Goal: Transaction & Acquisition: Purchase product/service

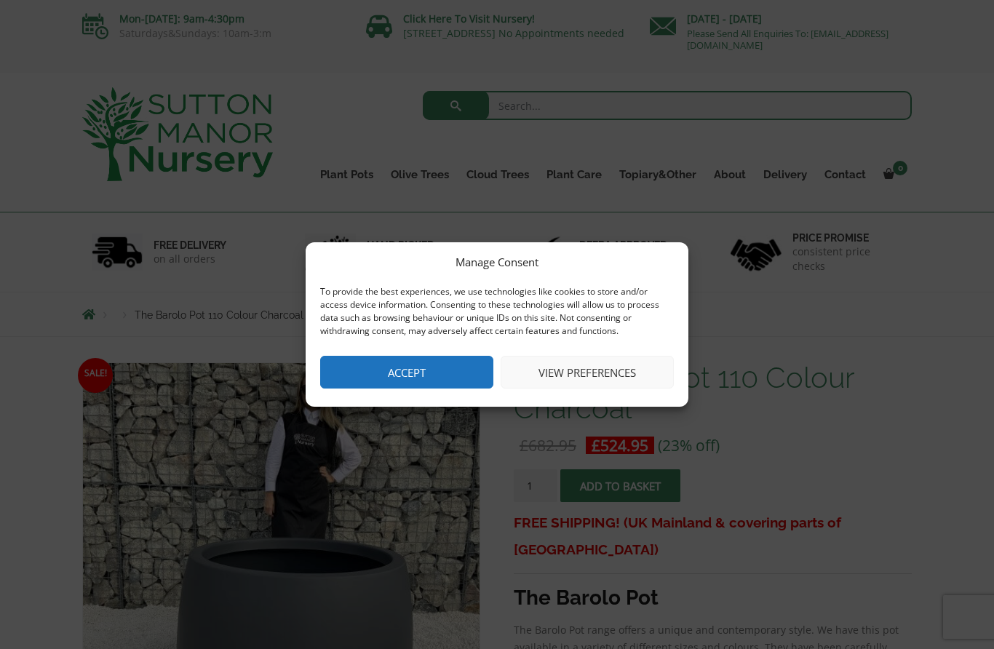
click at [442, 372] on button "Accept" at bounding box center [406, 372] width 173 height 33
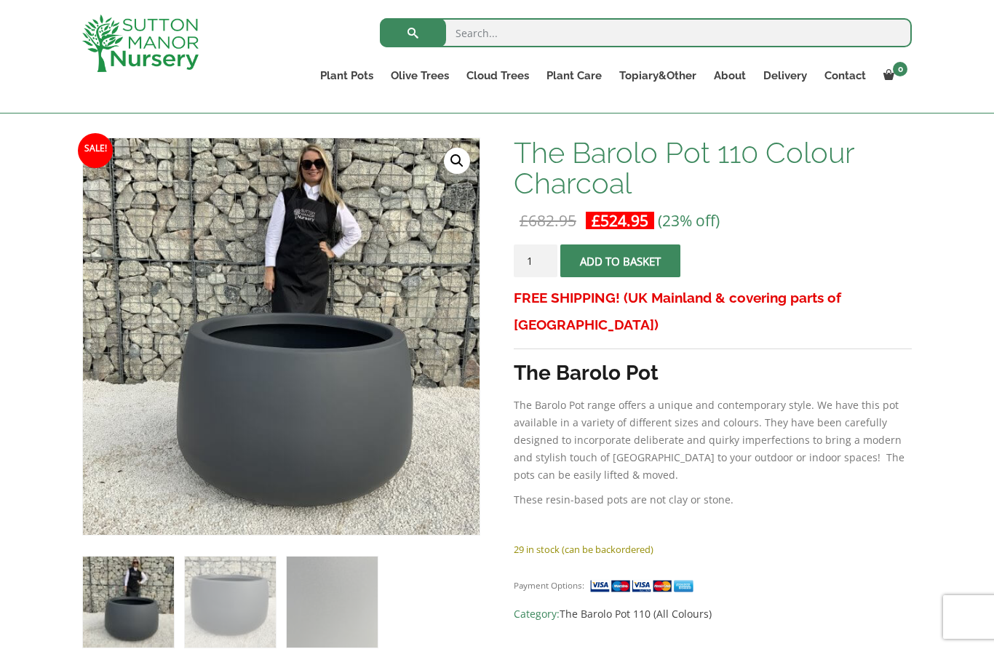
scroll to position [187, 0]
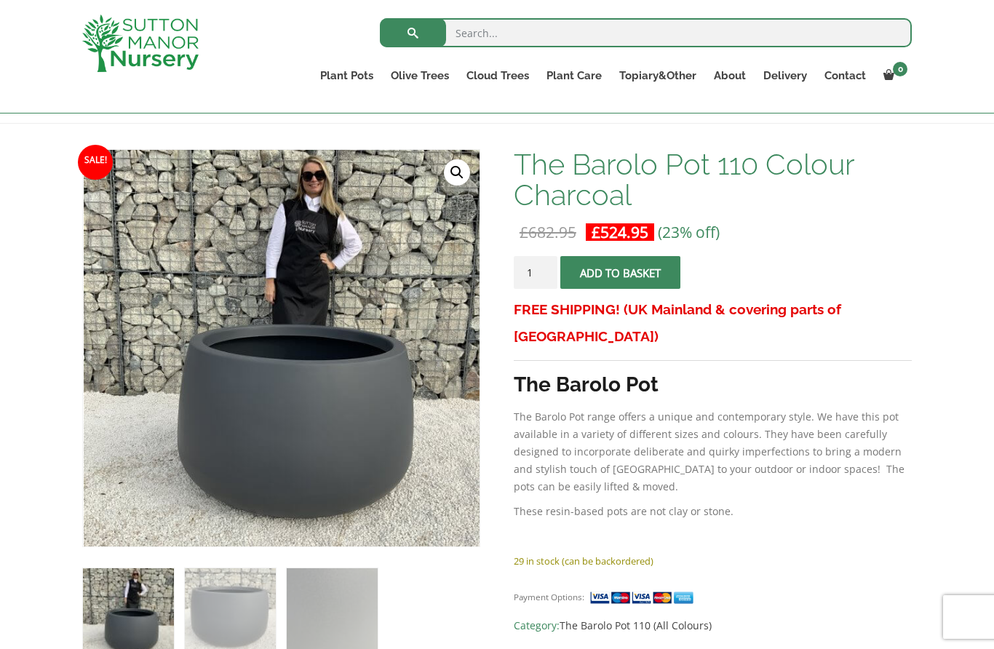
click at [344, 76] on link "Plant Pots" at bounding box center [346, 75] width 71 height 20
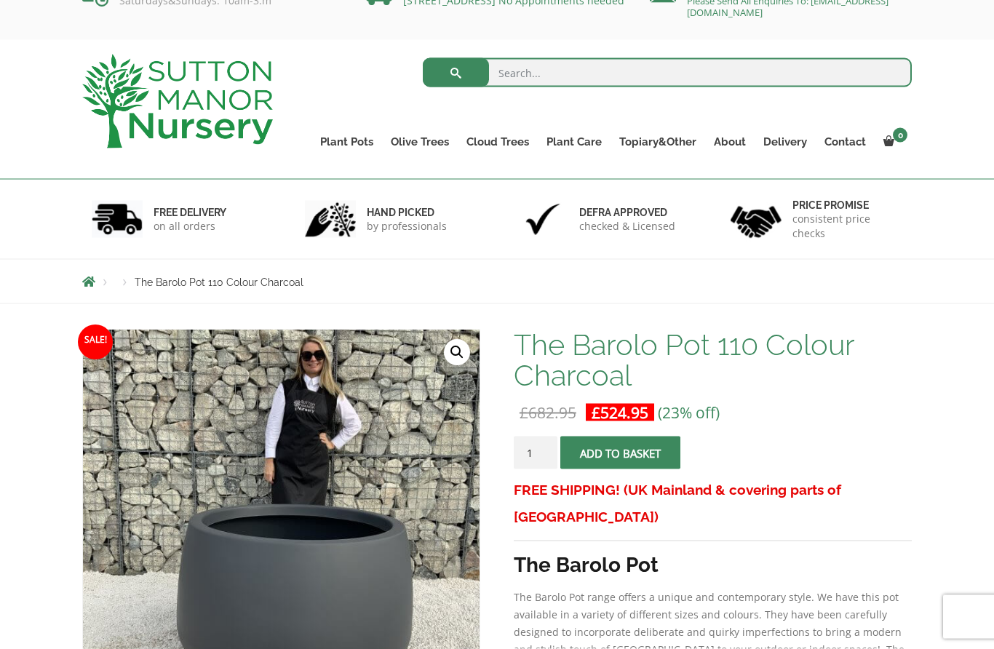
scroll to position [0, 0]
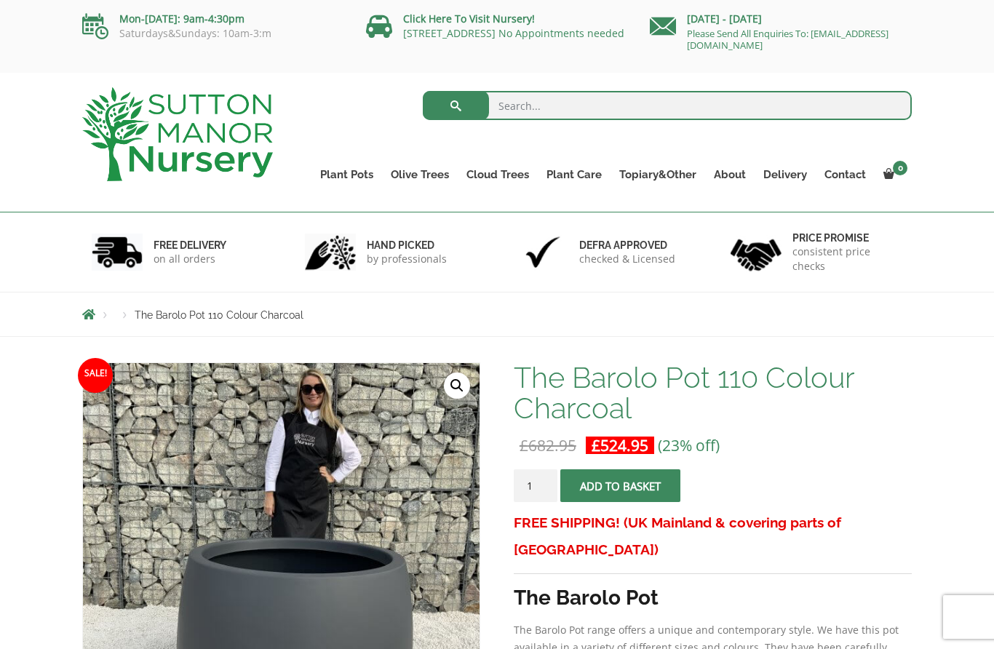
click at [347, 173] on link "Plant Pots" at bounding box center [346, 174] width 71 height 20
click at [0, 0] on link "The Atlantis Pots" at bounding box center [0, 0] width 0 height 0
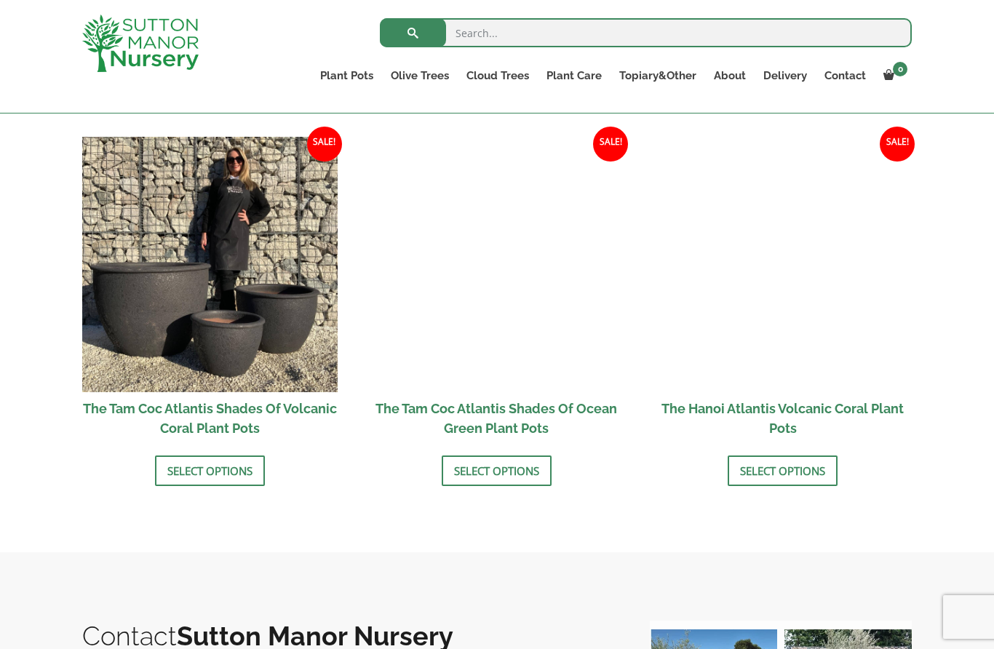
scroll to position [1230, 0]
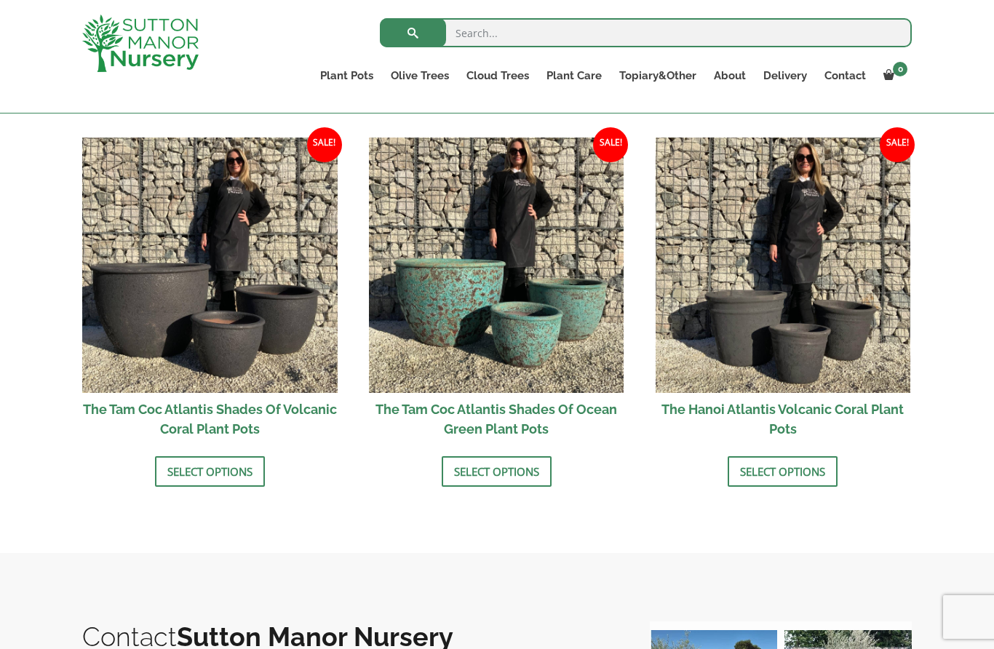
click at [520, 477] on link "Select options" at bounding box center [497, 471] width 110 height 31
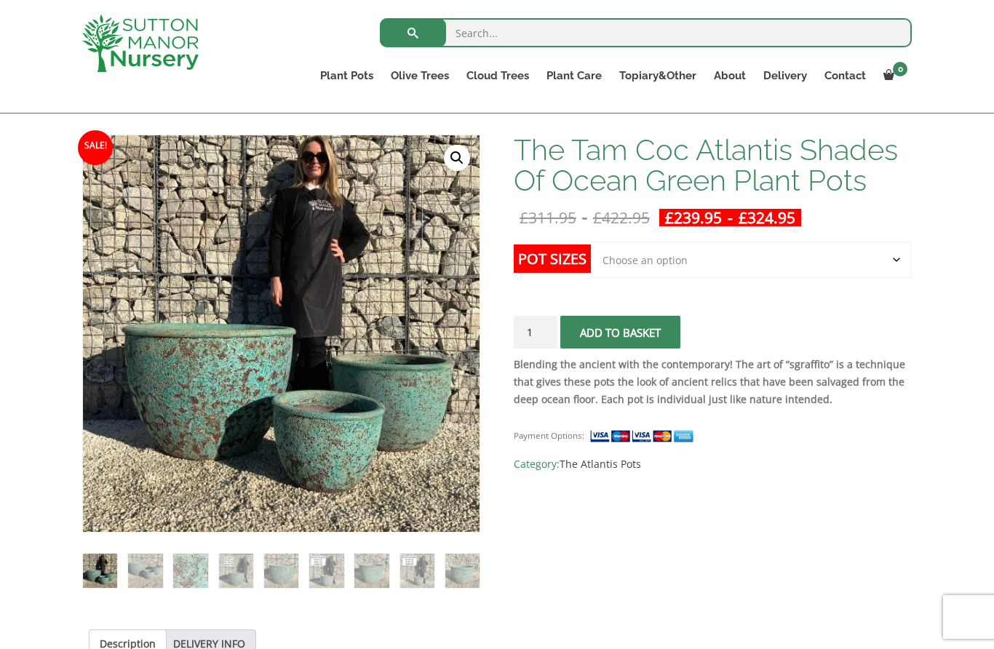
scroll to position [170, 0]
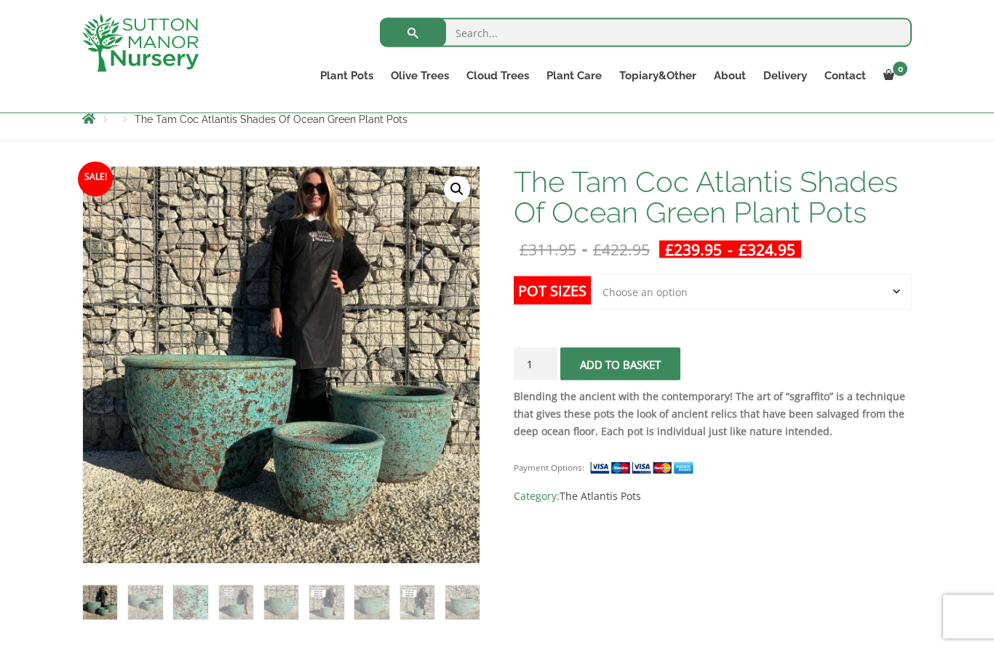
click at [665, 292] on select "Choose an option Click here to buy the 3rd to Largest Pot In The Picture Click …" at bounding box center [751, 292] width 321 height 36
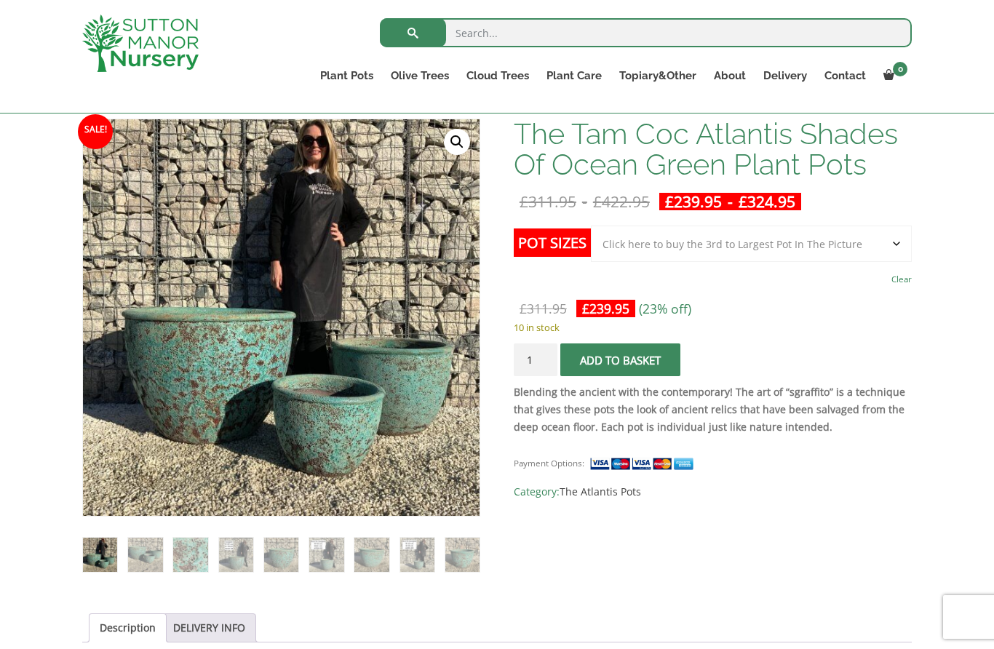
scroll to position [216, 0]
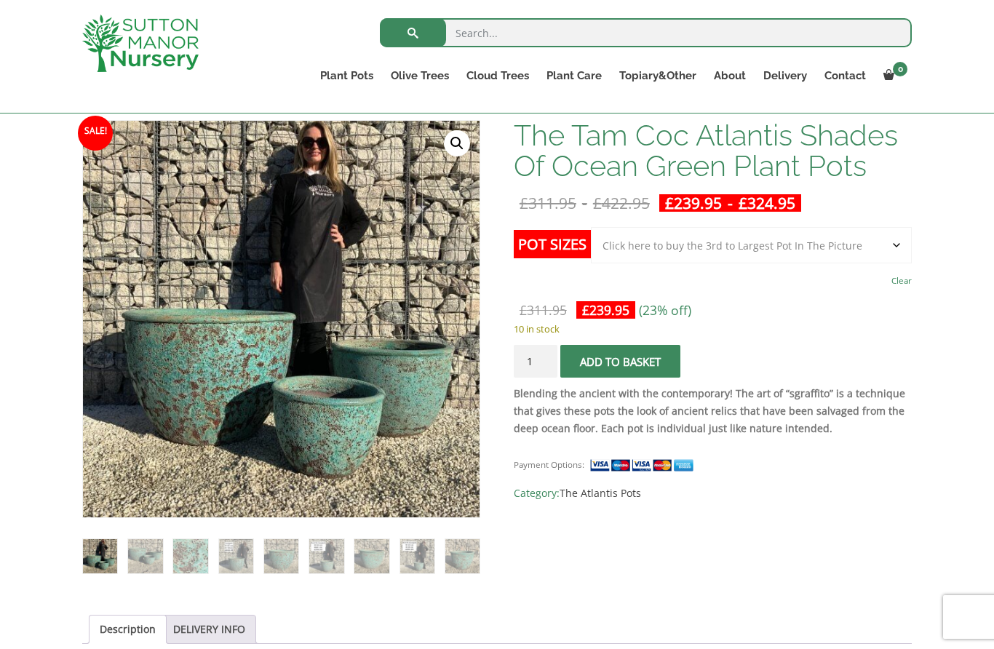
click at [712, 307] on div "£ 311.95 Original price was: £311.95. £ 239.95 Current price is: £239.95. (23% …" at bounding box center [713, 310] width 398 height 19
click at [895, 237] on select "Choose an option Click here to buy the 3rd to Largest Pot In The Picture Click …" at bounding box center [751, 245] width 321 height 36
select select "Click here to buy the 2nd to Largest Pot In The Picture"
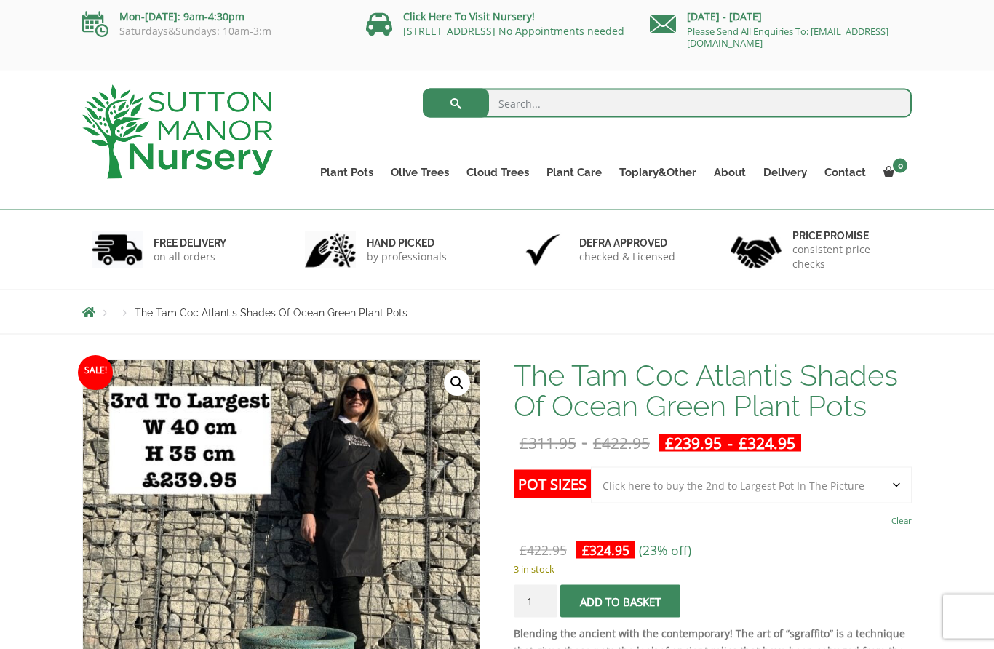
scroll to position [0, 0]
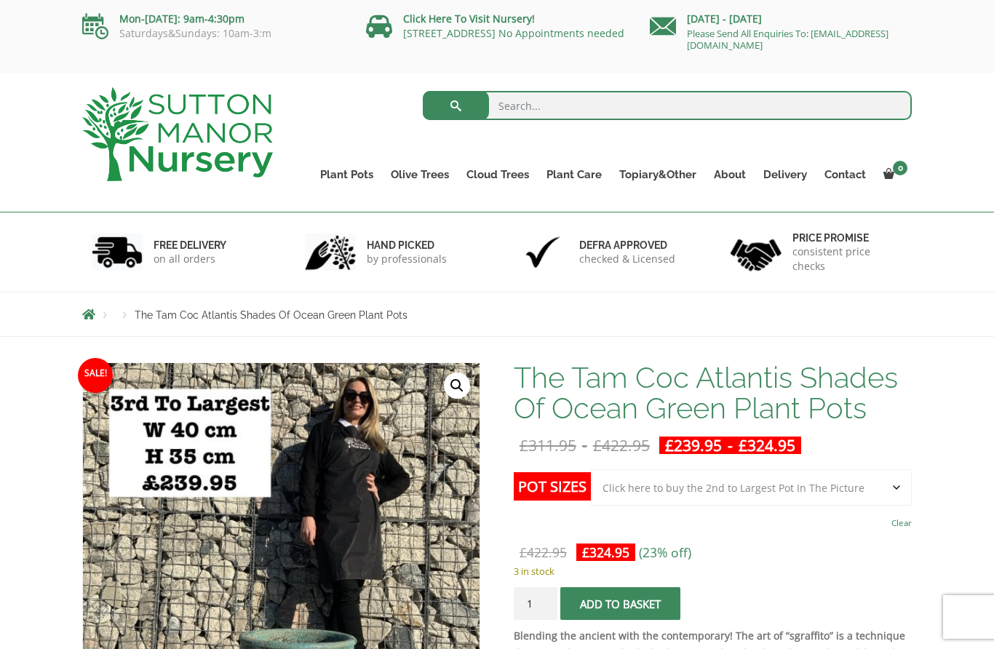
click at [0, 0] on link "Vietnamese Terracotta" at bounding box center [0, 0] width 0 height 0
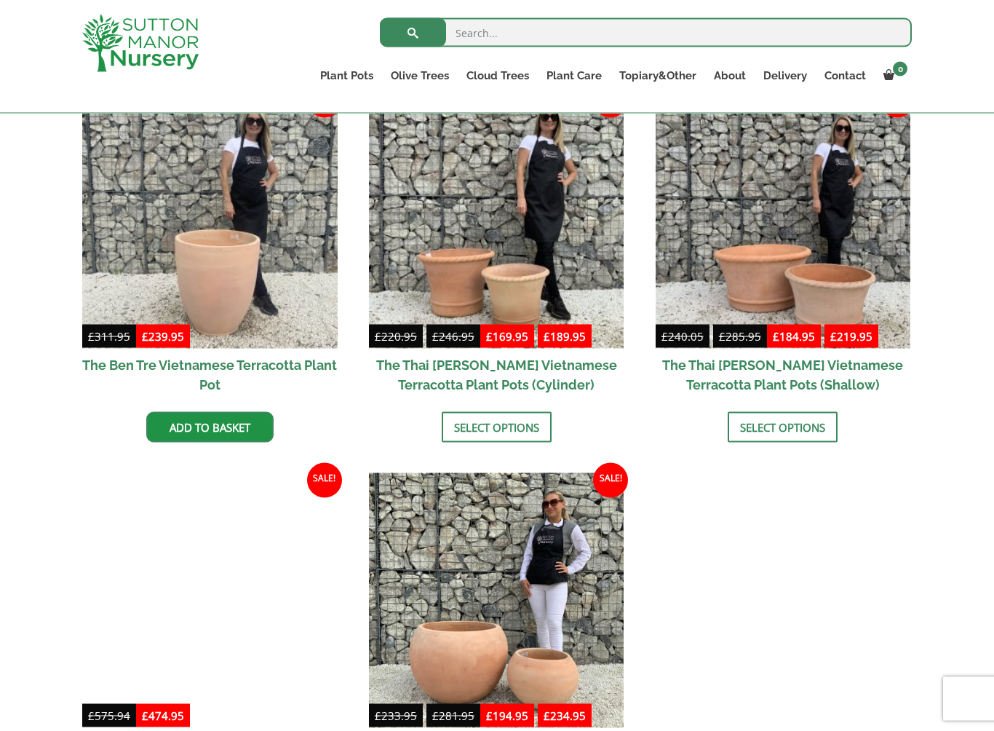
scroll to position [392, 0]
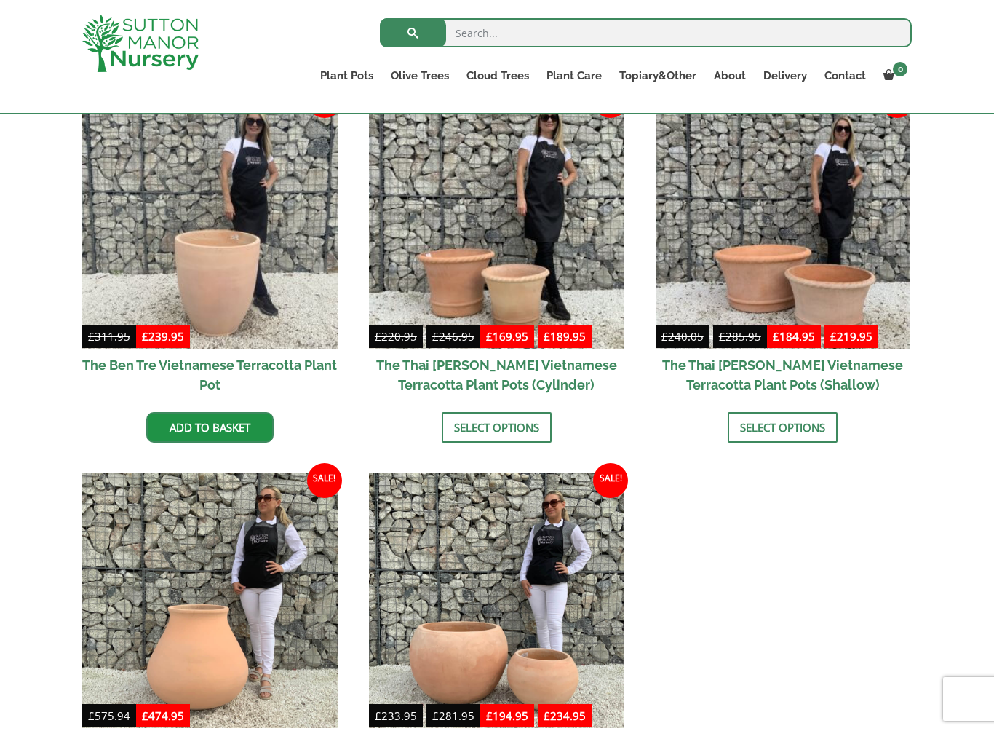
click at [774, 288] on img at bounding box center [783, 220] width 255 height 255
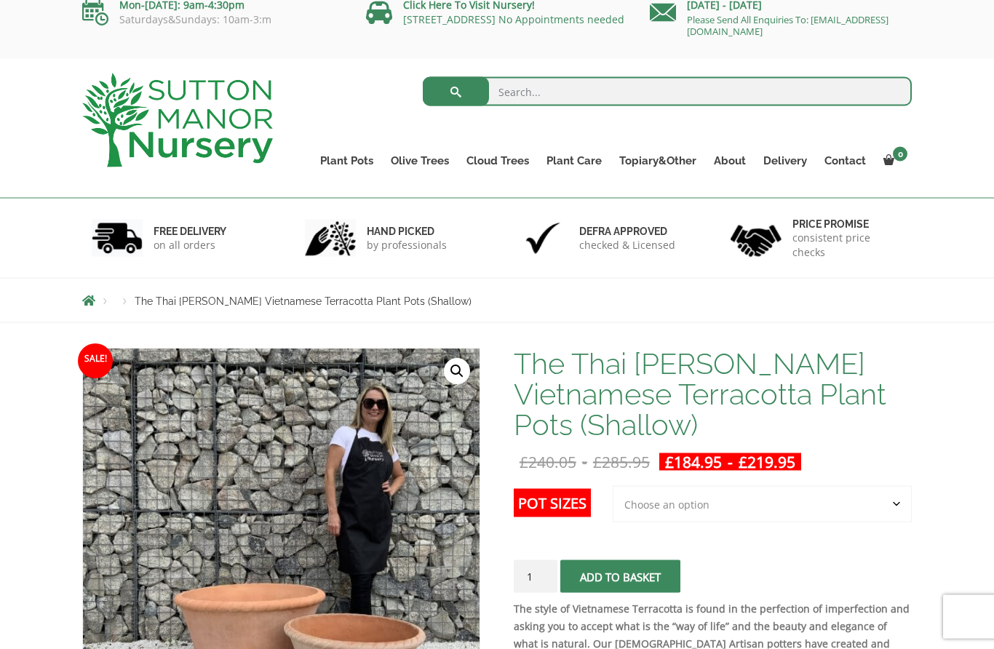
scroll to position [15, 0]
click at [0, 0] on link "The Atlantis Pots" at bounding box center [0, 0] width 0 height 0
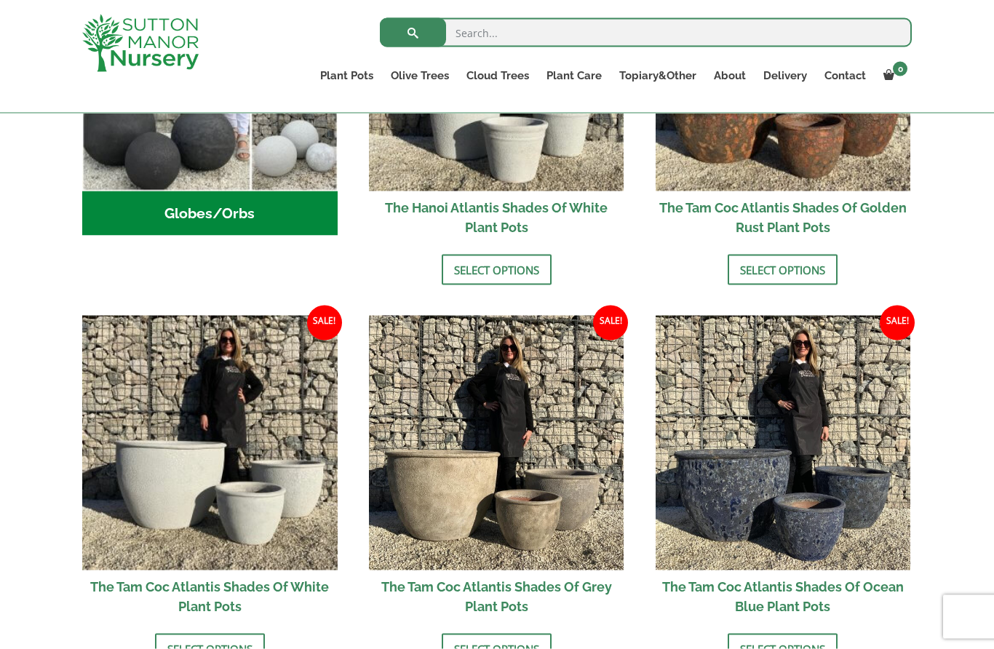
scroll to position [607, 0]
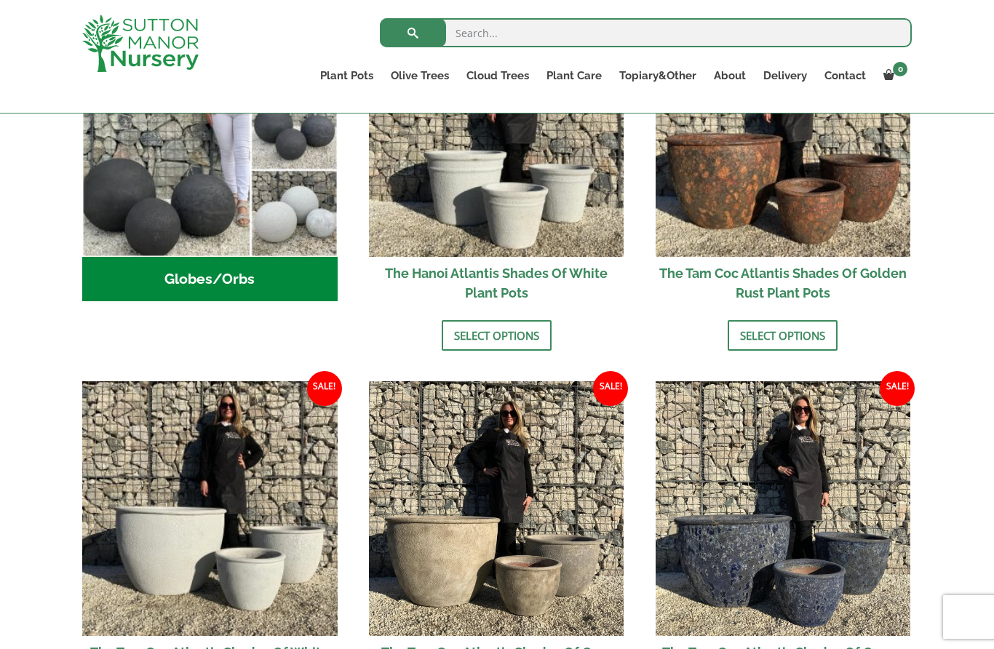
click at [0, 0] on link "Fibre Clay Pots" at bounding box center [0, 0] width 0 height 0
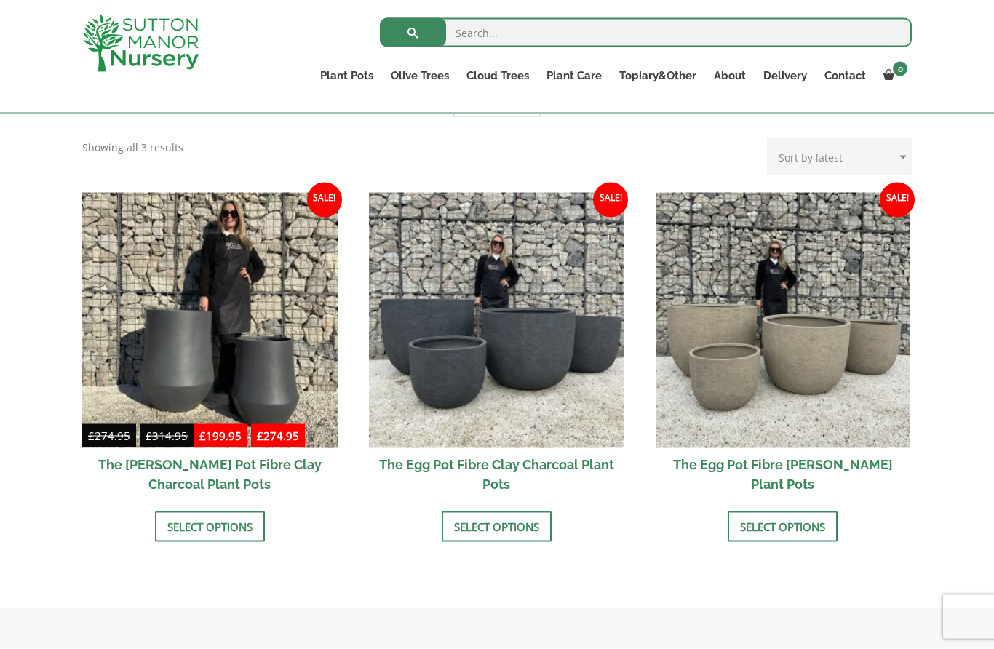
scroll to position [391, 0]
click at [848, 411] on img at bounding box center [783, 319] width 255 height 255
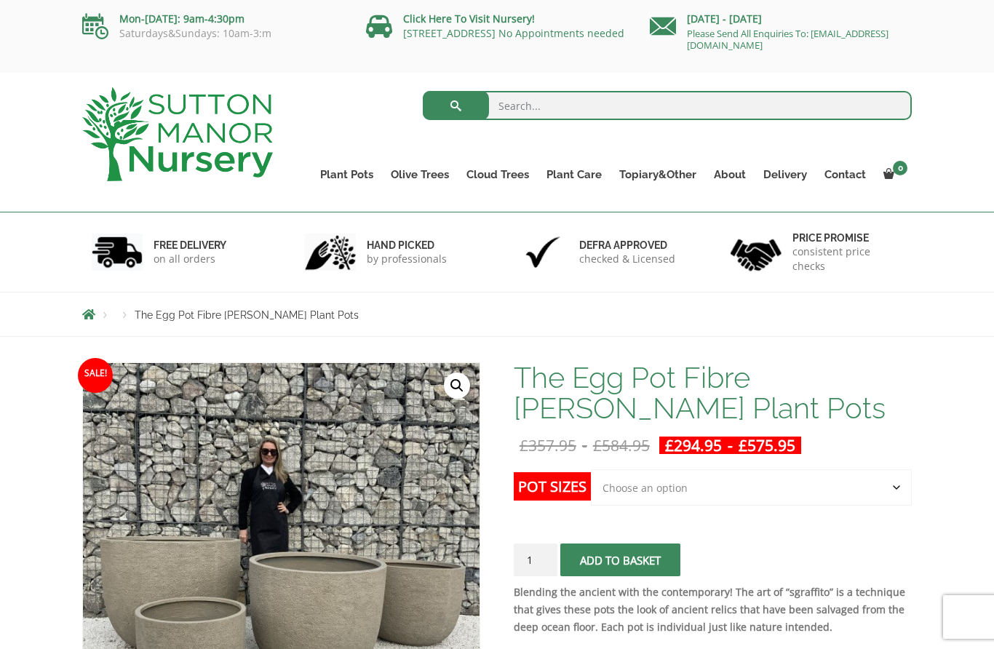
click at [0, 0] on link "Wabi-Sabi" at bounding box center [0, 0] width 0 height 0
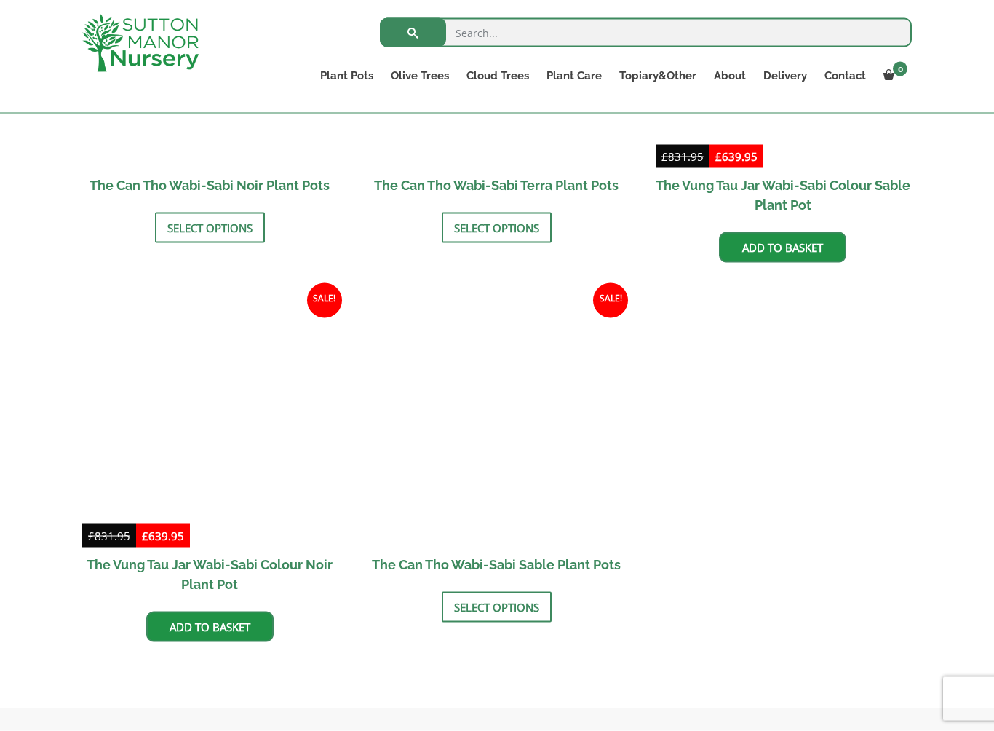
scroll to position [1711, 0]
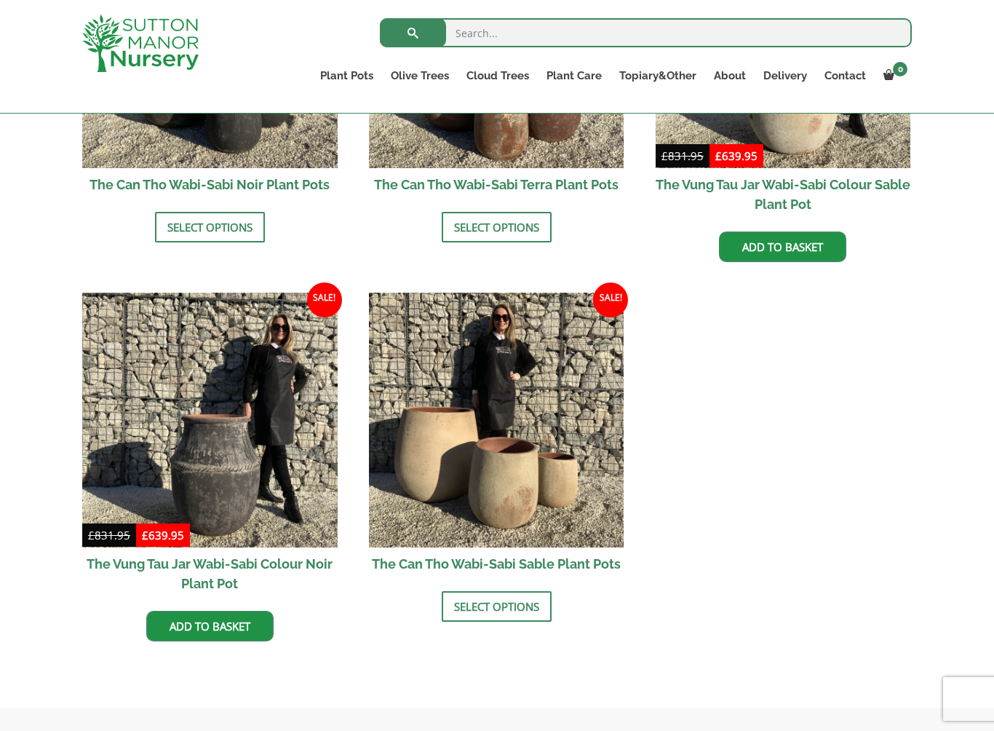
click at [0, 0] on link "Glazed Pots" at bounding box center [0, 0] width 0 height 0
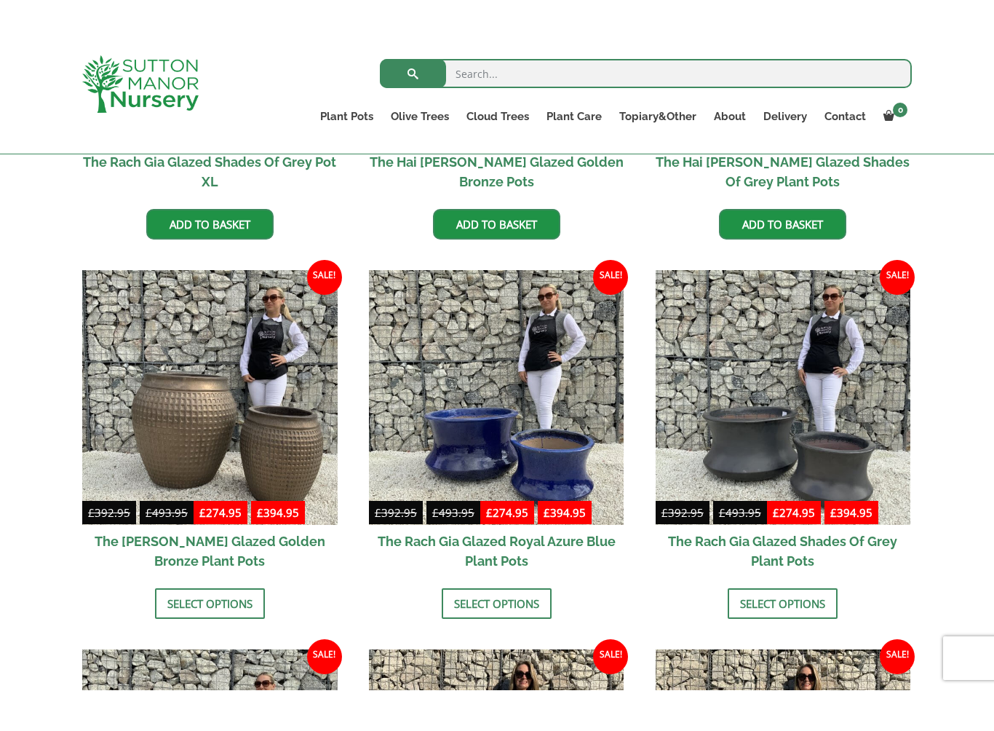
scroll to position [637, 0]
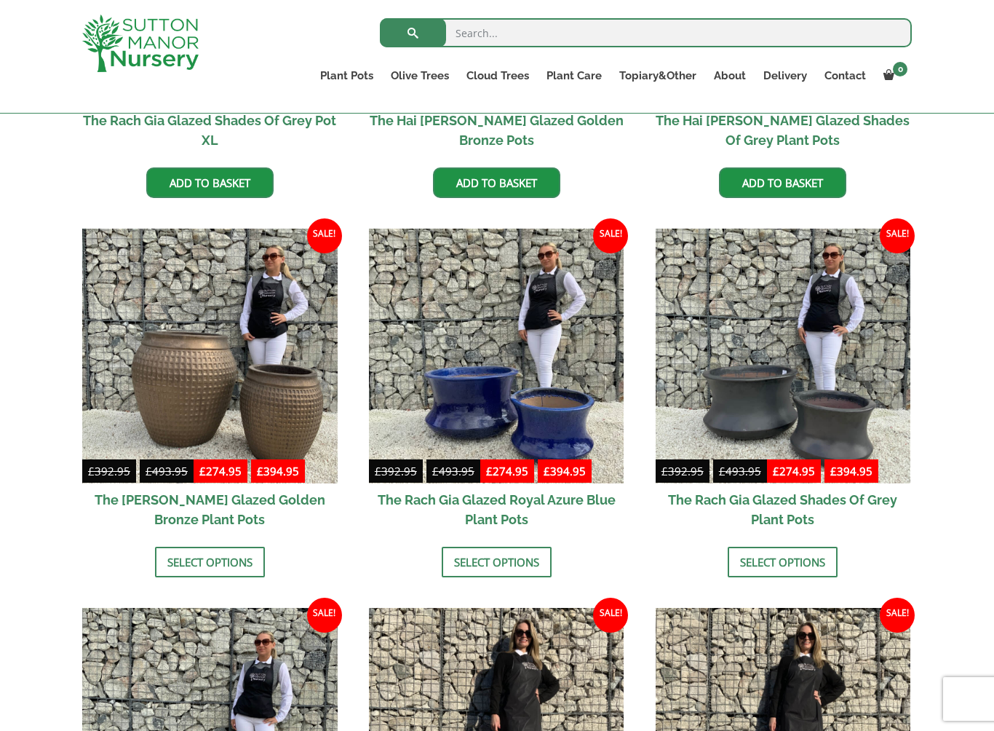
click at [456, 413] on img at bounding box center [496, 355] width 255 height 255
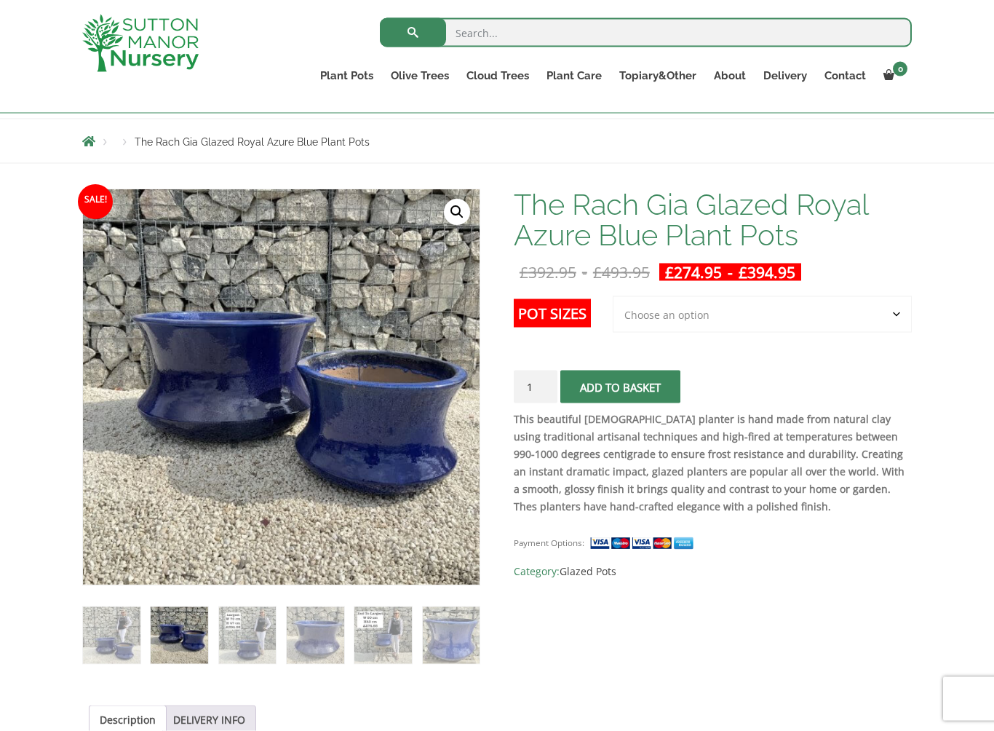
scroll to position [148, 0]
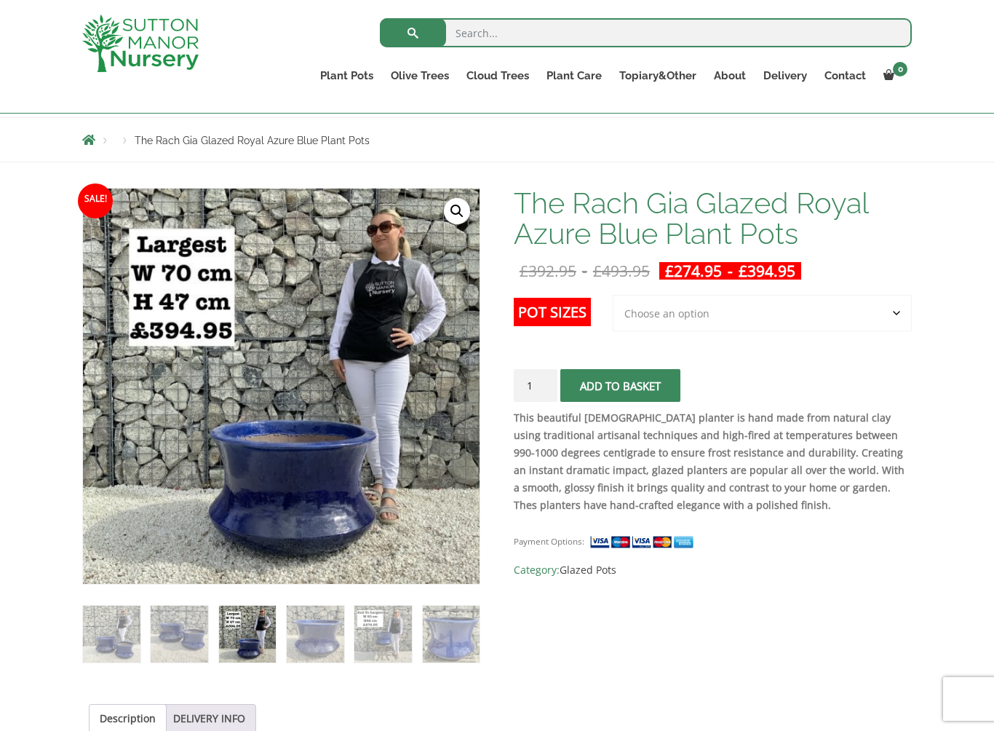
click at [666, 391] on button "Add to basket" at bounding box center [620, 385] width 120 height 33
click at [880, 315] on select "Choose an option 2nd to Largest Pot In The Picture Largest pot In The Picture" at bounding box center [762, 313] width 299 height 36
select select "Largest pot In The Picture"
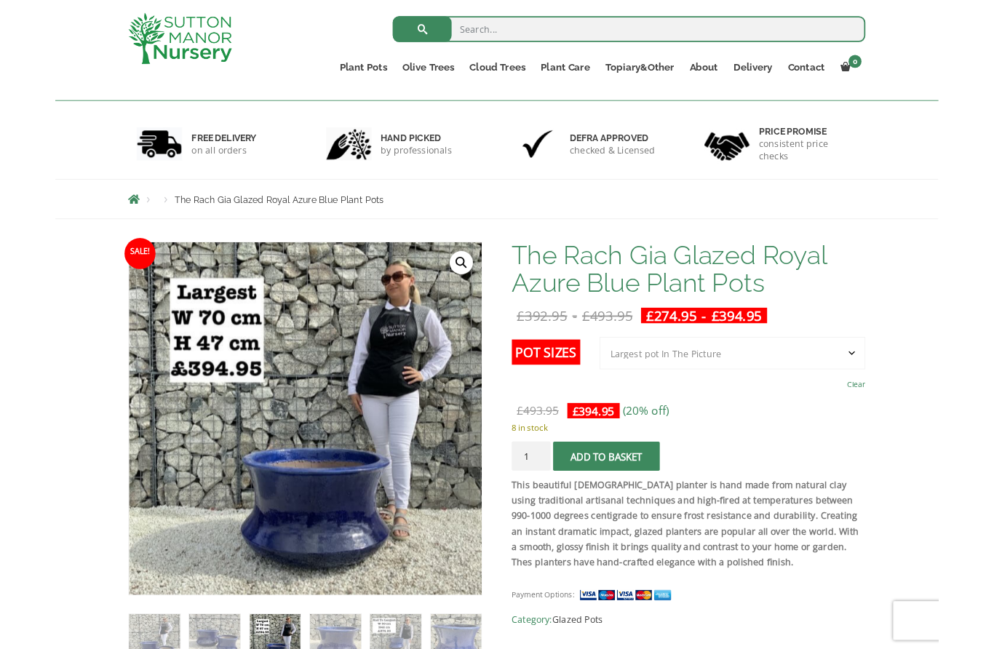
scroll to position [0, 0]
